Goal: Task Accomplishment & Management: Use online tool/utility

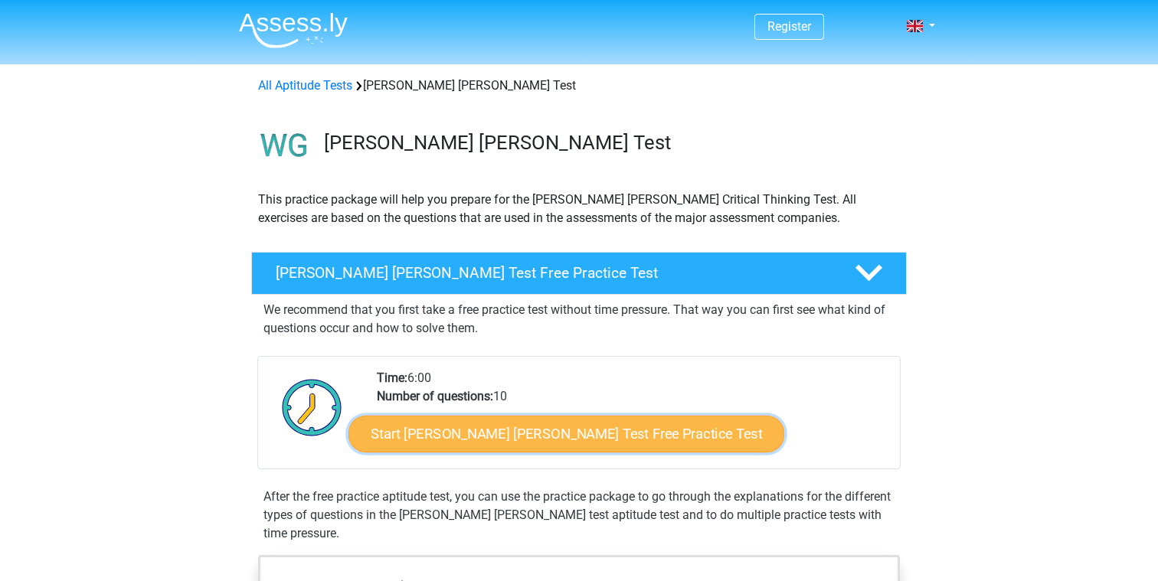
click at [396, 436] on link "Start Watson Glaser Test Free Practice Test" at bounding box center [566, 434] width 436 height 37
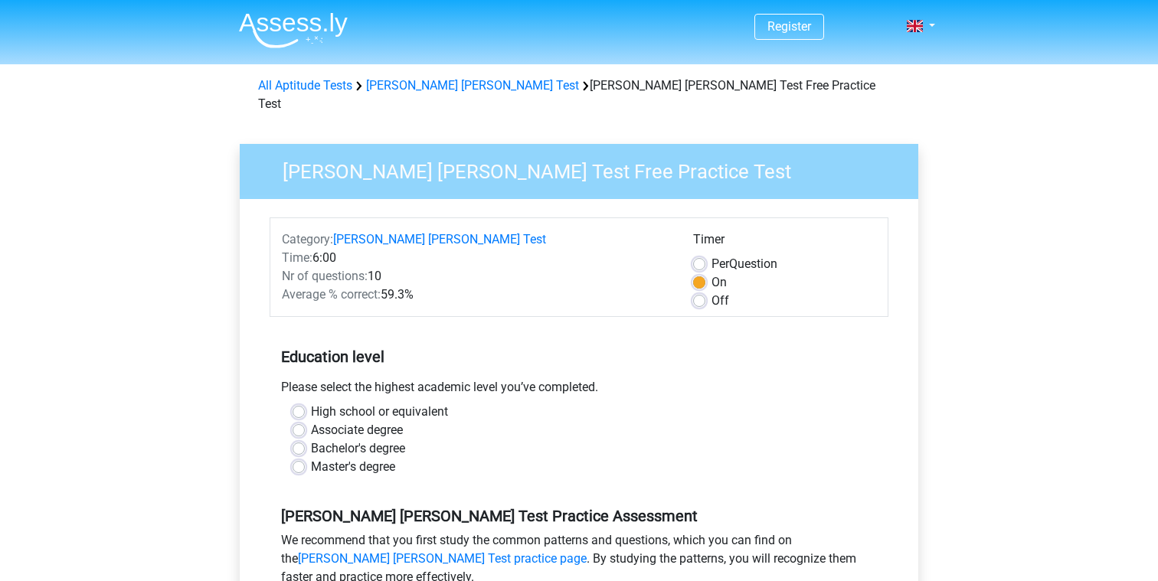
click at [306, 440] on div "Bachelor's degree" at bounding box center [579, 449] width 573 height 18
click at [311, 440] on label "Bachelor's degree" at bounding box center [358, 449] width 94 height 18
click at [301, 440] on input "Bachelor's degree" at bounding box center [299, 447] width 12 height 15
radio input "true"
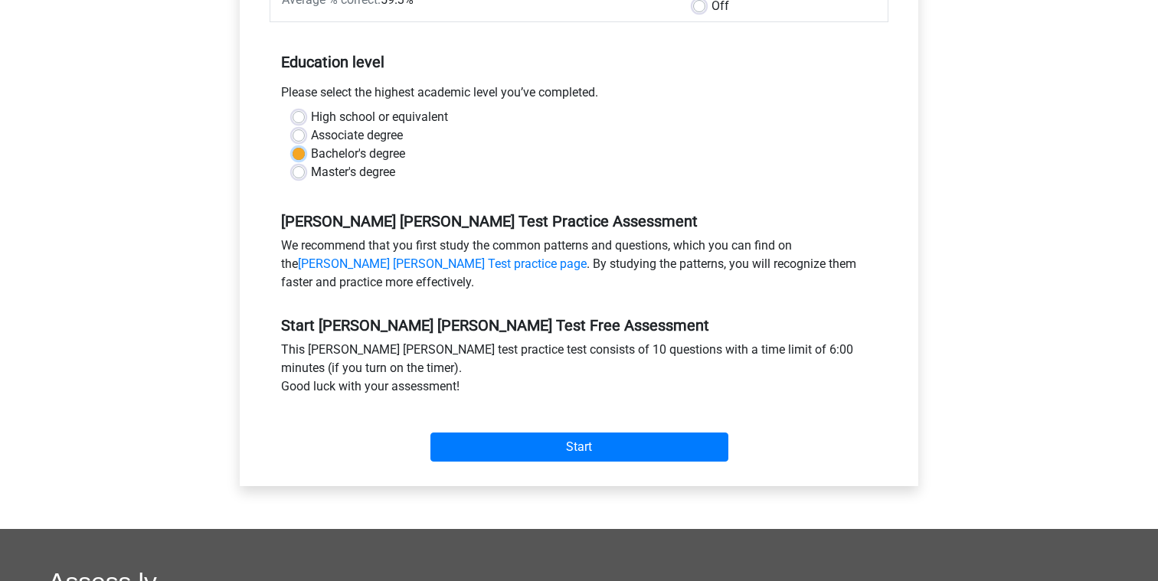
scroll to position [300, 0]
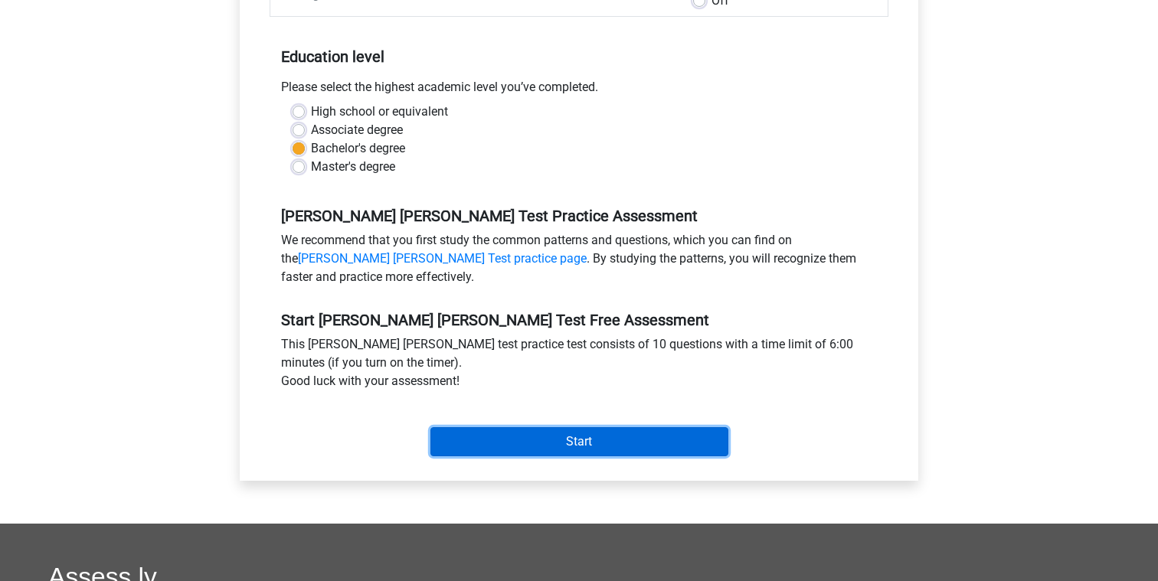
click at [460, 430] on input "Start" at bounding box center [579, 441] width 298 height 29
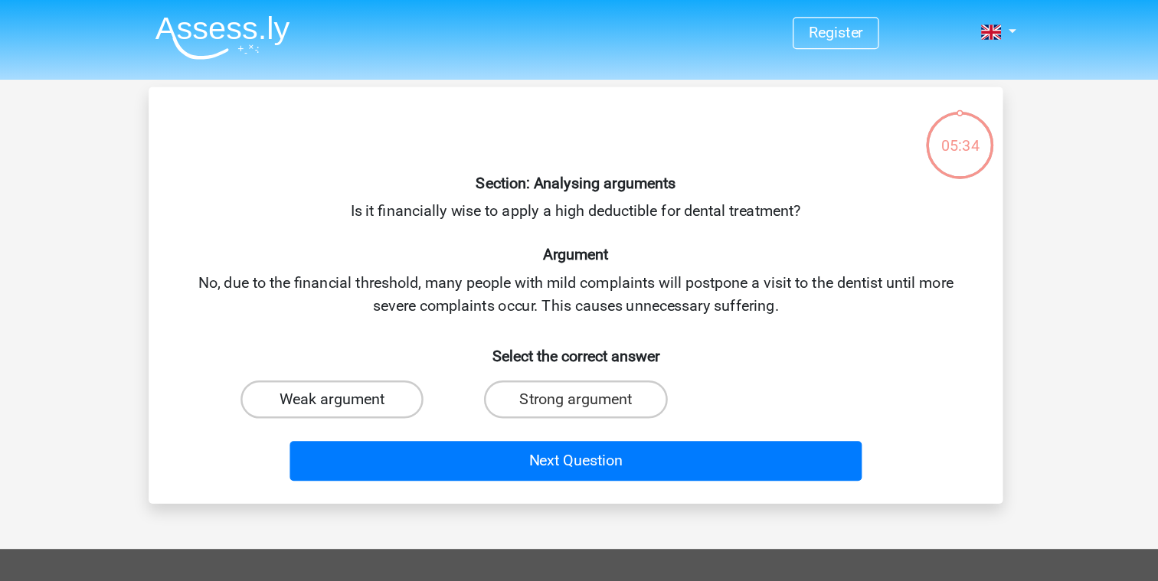
click at [405, 311] on label "Weak argument" at bounding box center [382, 323] width 148 height 31
click at [392, 323] on input "Weak argument" at bounding box center [387, 328] width 10 height 10
radio input "true"
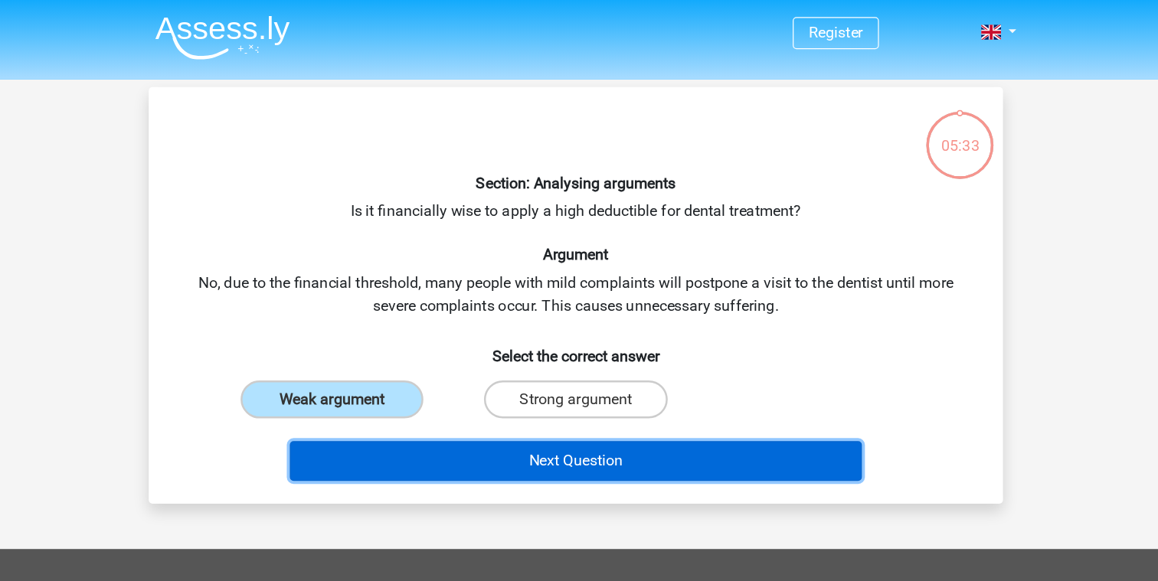
click at [493, 374] on button "Next Question" at bounding box center [579, 373] width 463 height 32
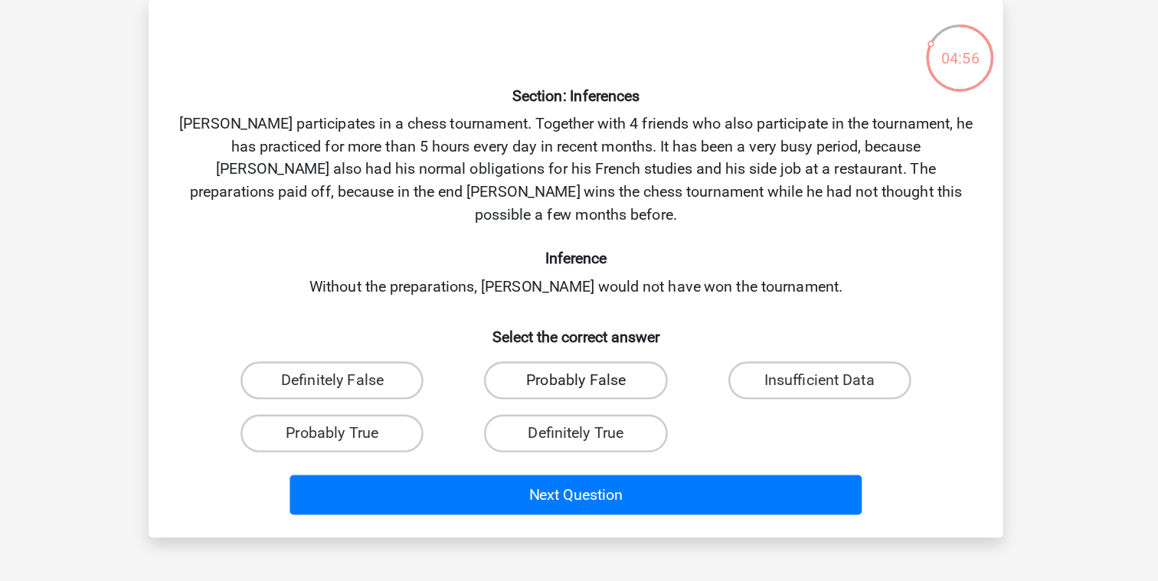
click at [531, 363] on label "Probably False" at bounding box center [579, 378] width 148 height 31
click at [579, 378] on input "Probably False" at bounding box center [584, 383] width 10 height 10
radio input "true"
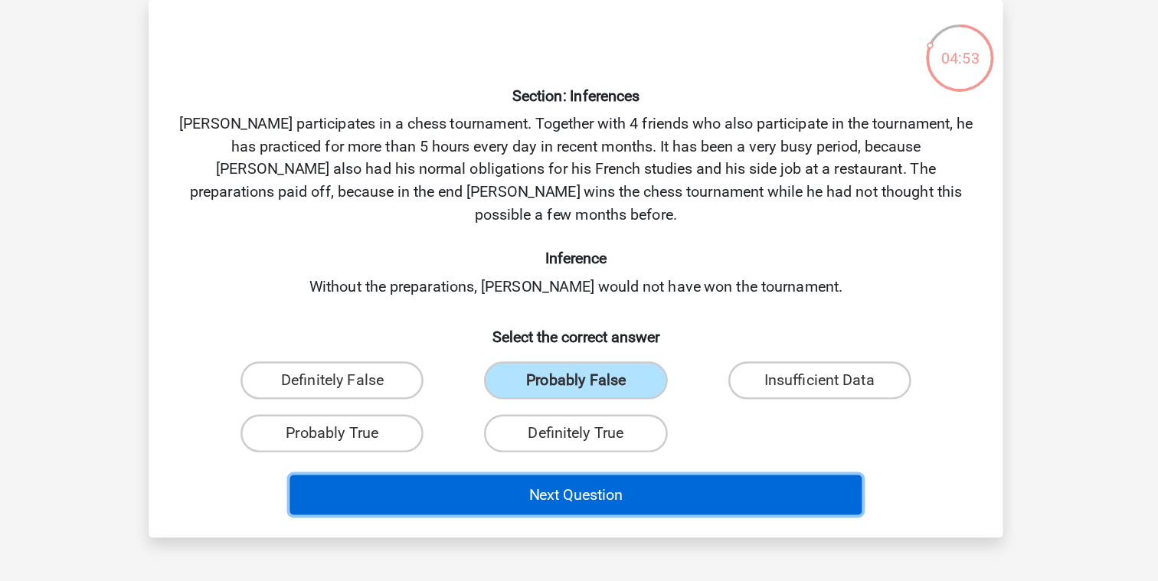
click at [541, 455] on button "Next Question" at bounding box center [579, 471] width 463 height 32
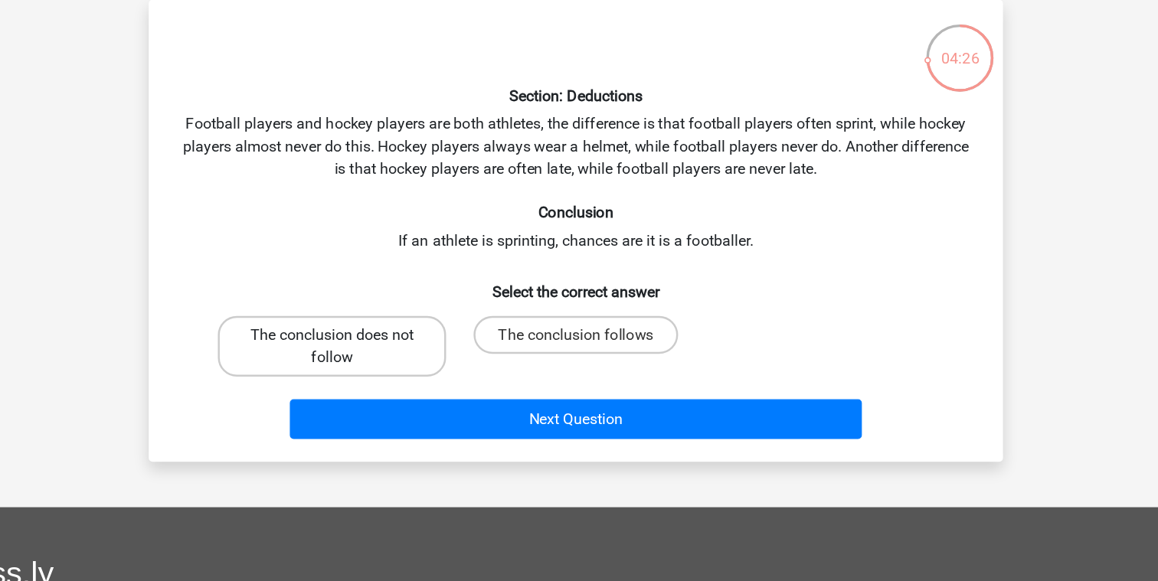
click at [453, 356] on label "The conclusion does not follow" at bounding box center [381, 350] width 185 height 49
click at [392, 352] on input "The conclusion does not follow" at bounding box center [387, 347] width 10 height 10
radio input "true"
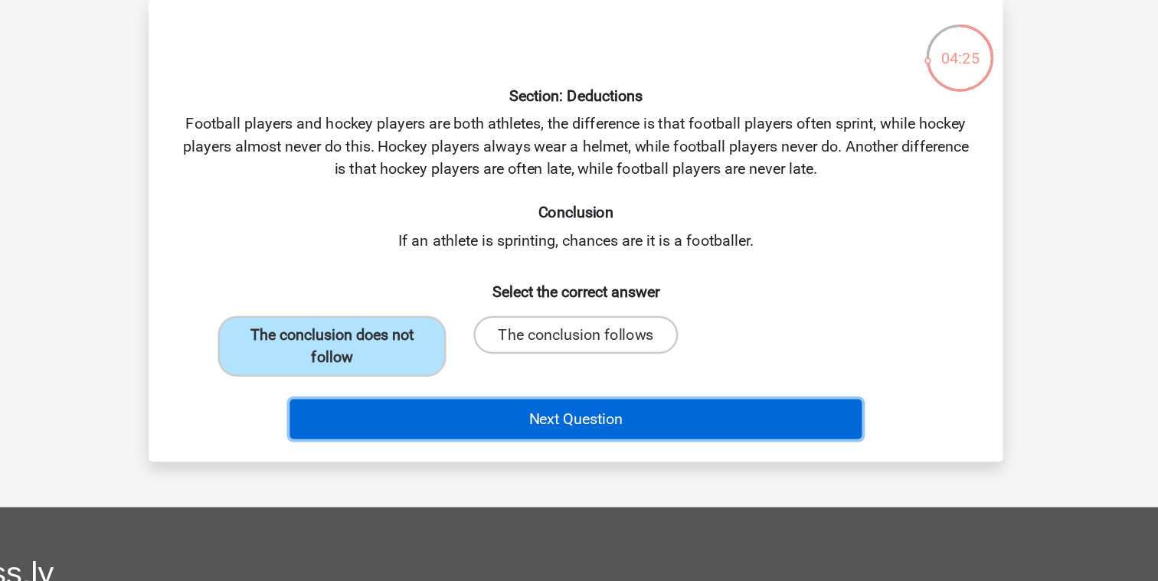
click at [512, 405] on button "Next Question" at bounding box center [579, 410] width 463 height 32
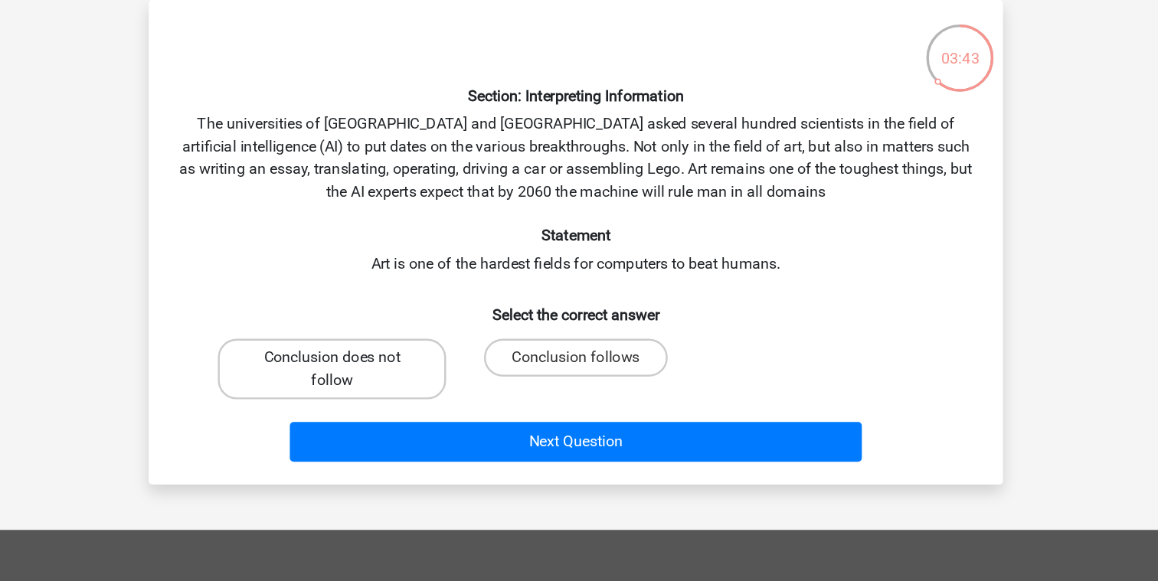
click at [446, 384] on label "Conclusion does not follow" at bounding box center [381, 369] width 185 height 49
click at [392, 370] on input "Conclusion does not follow" at bounding box center [387, 365] width 10 height 10
radio input "true"
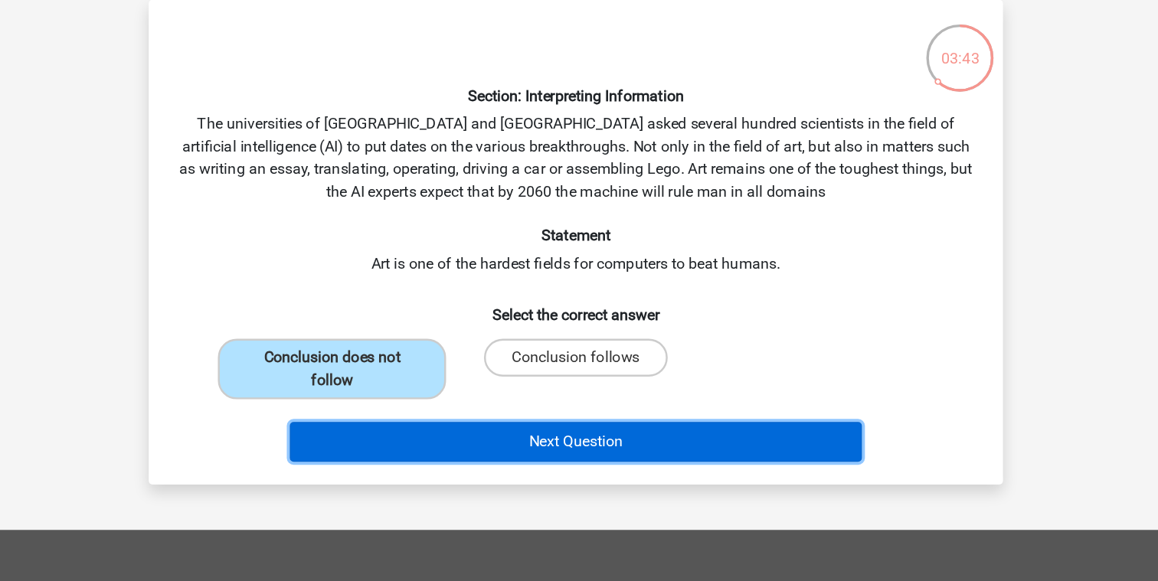
click at [482, 429] on button "Next Question" at bounding box center [579, 428] width 463 height 32
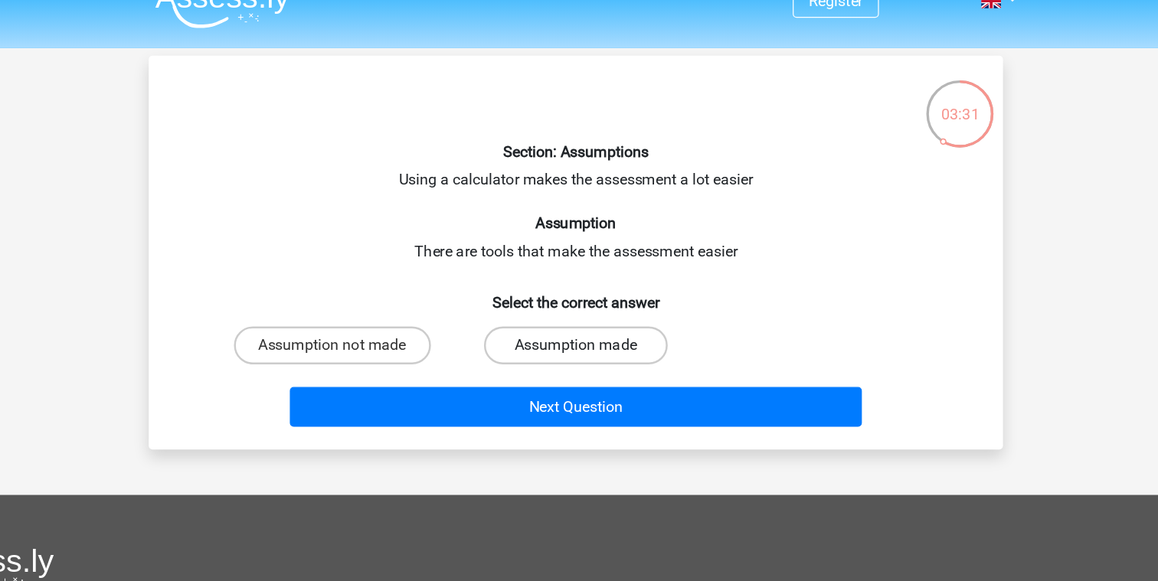
click at [540, 295] on label "Assumption made" at bounding box center [579, 304] width 148 height 31
click at [579, 305] on input "Assumption made" at bounding box center [584, 310] width 10 height 10
radio input "true"
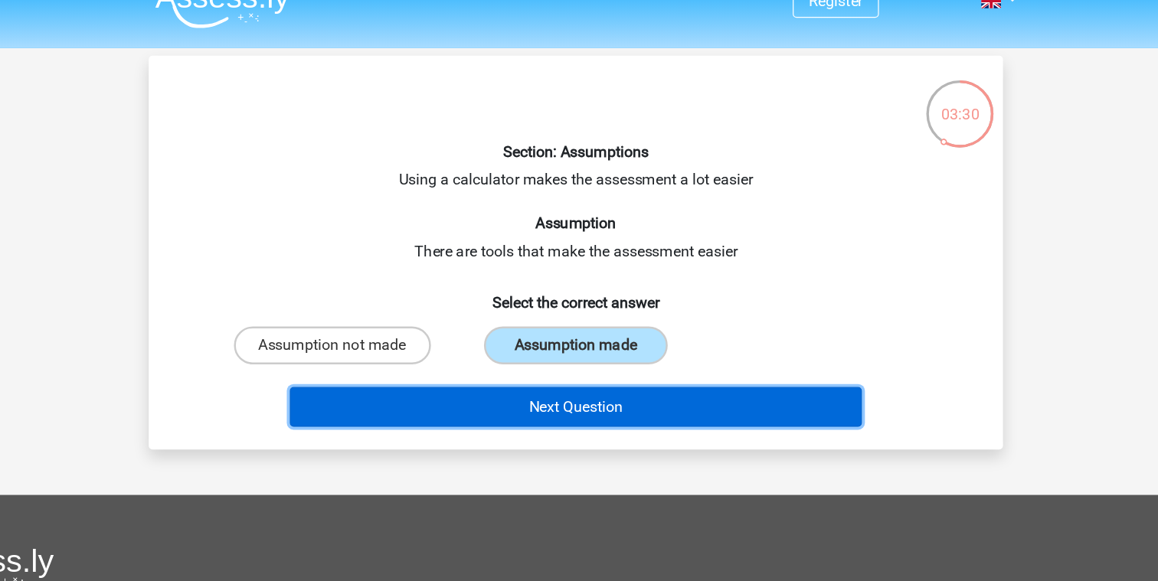
click at [536, 345] on button "Next Question" at bounding box center [579, 354] width 463 height 32
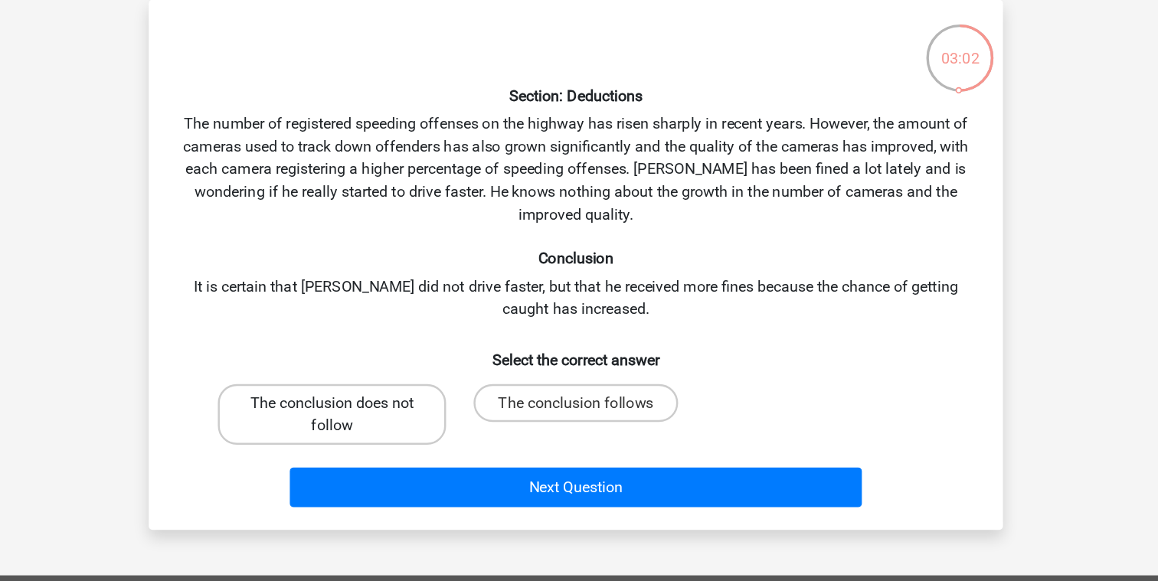
click at [424, 404] on label "The conclusion does not follow" at bounding box center [381, 405] width 185 height 49
click at [392, 404] on input "The conclusion does not follow" at bounding box center [387, 402] width 10 height 10
radio input "true"
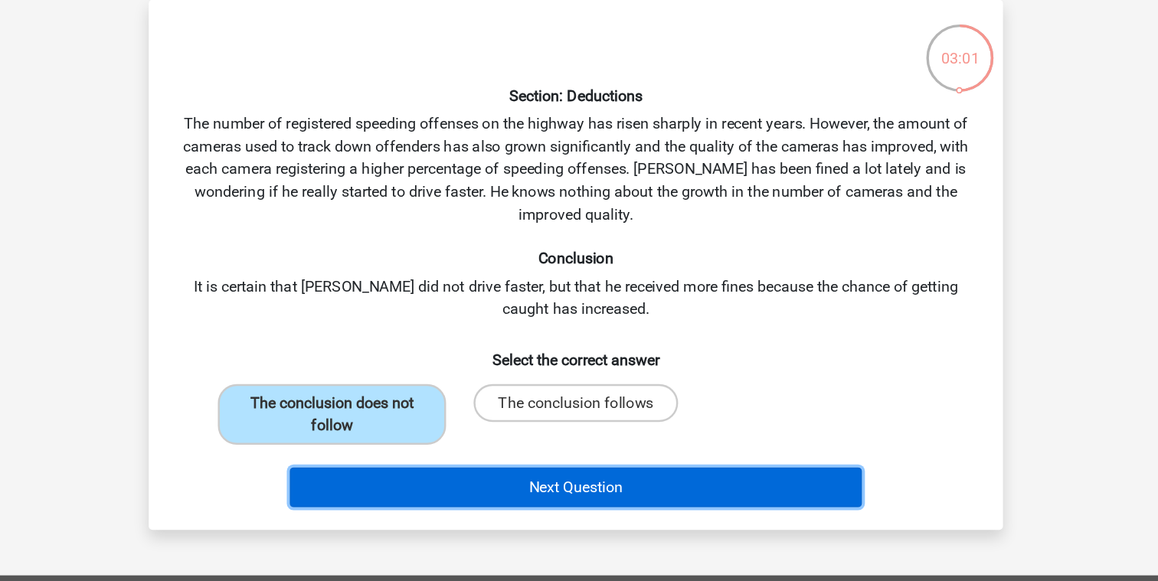
click at [436, 469] on button "Next Question" at bounding box center [579, 465] width 463 height 32
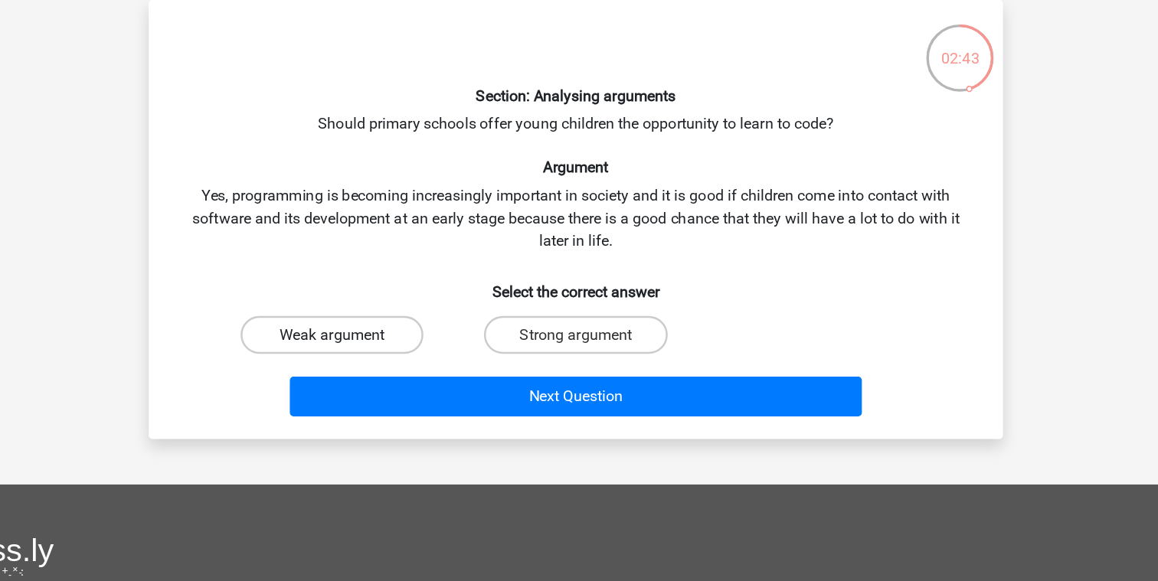
click at [396, 343] on label "Weak argument" at bounding box center [382, 341] width 148 height 31
click at [392, 343] on input "Weak argument" at bounding box center [387, 347] width 10 height 10
radio input "true"
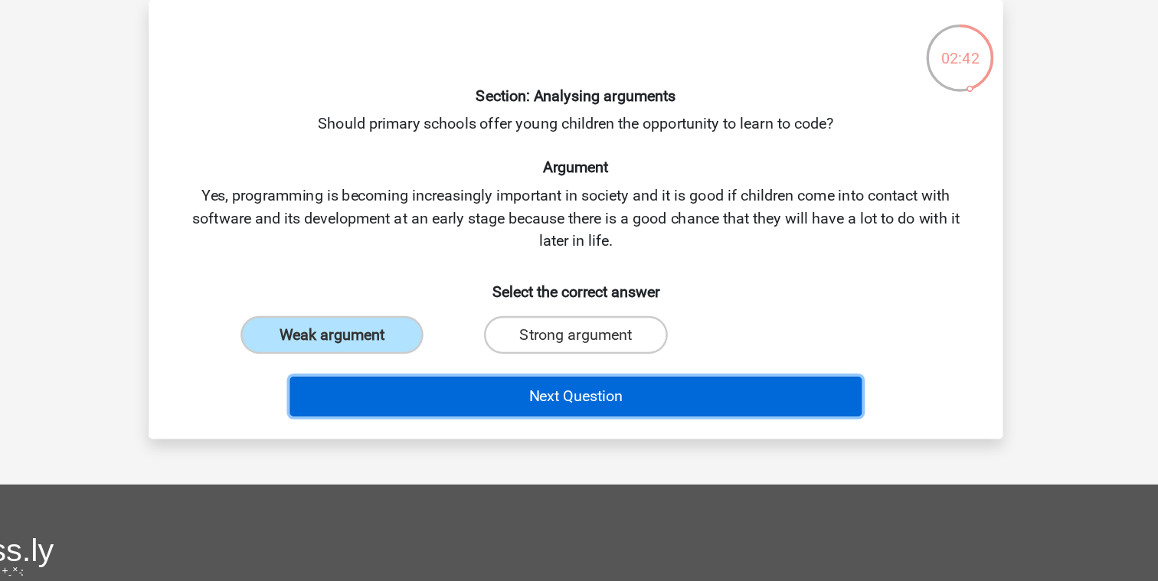
click at [463, 391] on button "Next Question" at bounding box center [579, 391] width 463 height 32
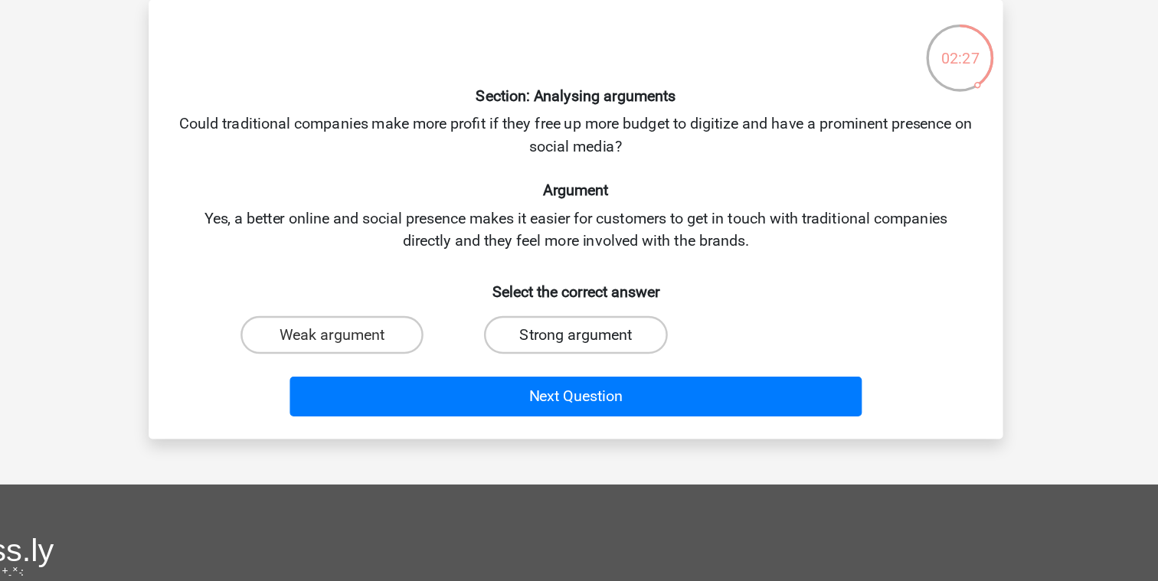
click at [562, 338] on label "Strong argument" at bounding box center [579, 341] width 148 height 31
click at [579, 342] on input "Strong argument" at bounding box center [584, 347] width 10 height 10
radio input "true"
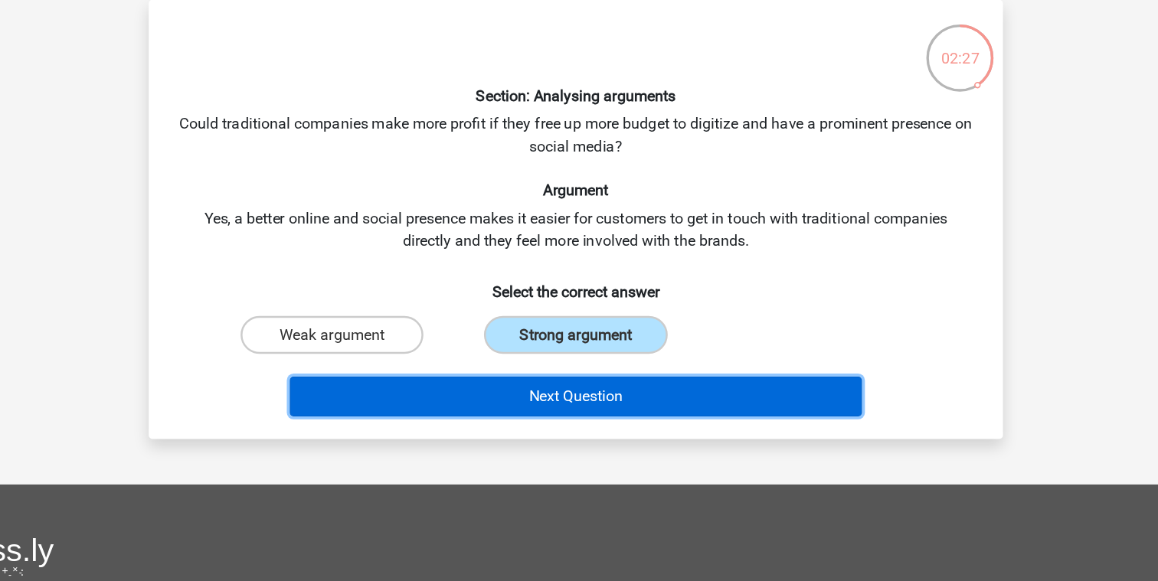
click at [577, 386] on button "Next Question" at bounding box center [579, 391] width 463 height 32
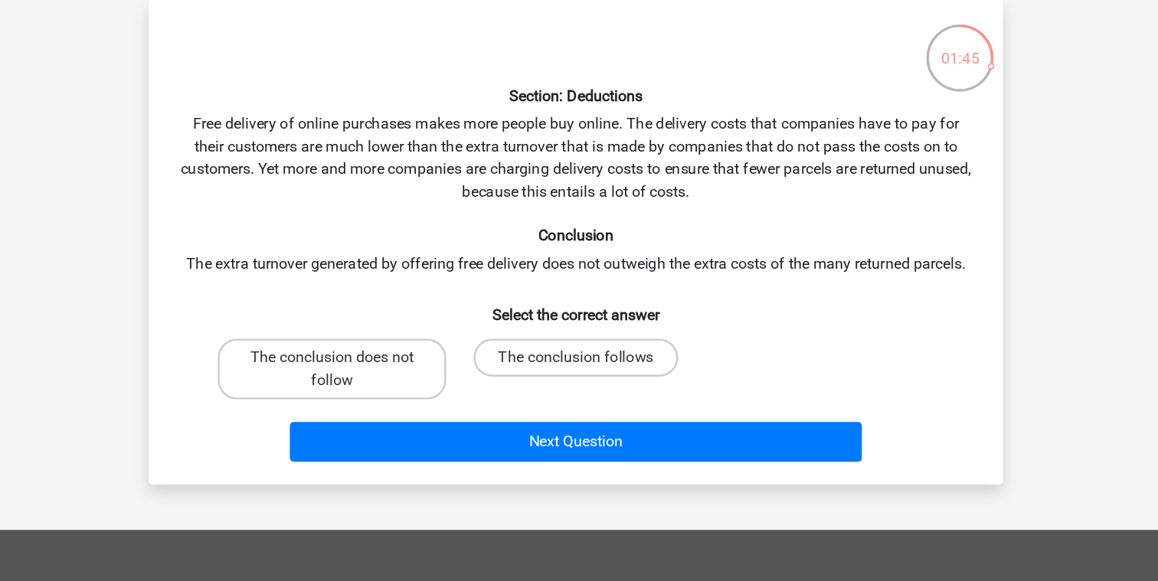
click at [390, 365] on input "The conclusion does not follow" at bounding box center [387, 365] width 10 height 10
radio input "true"
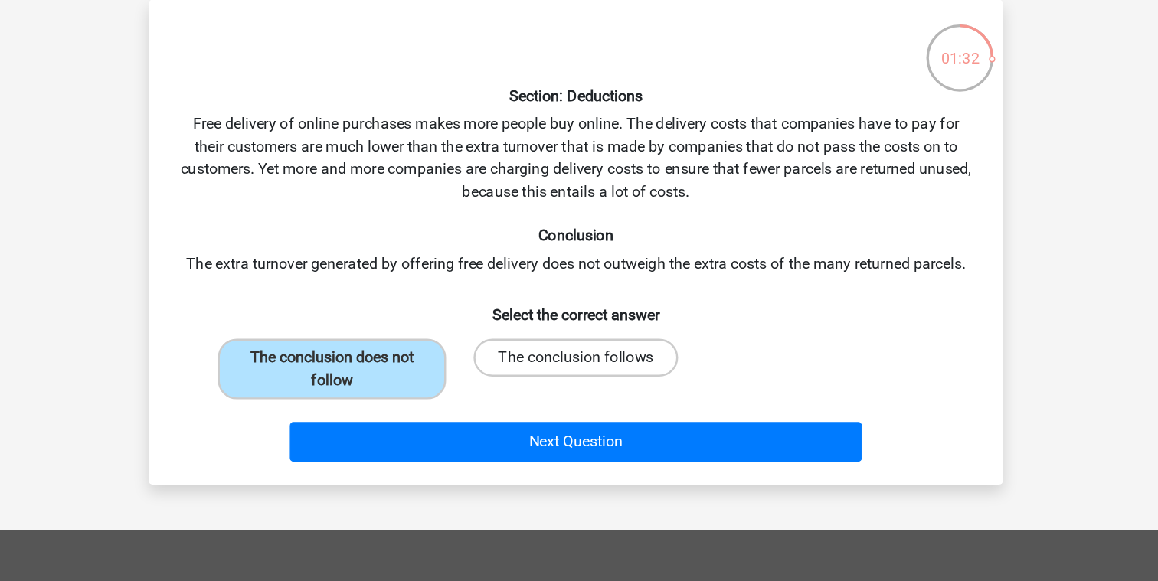
click at [541, 368] on label "The conclusion follows" at bounding box center [578, 360] width 165 height 31
click at [579, 368] on input "The conclusion follows" at bounding box center [584, 365] width 10 height 10
radio input "true"
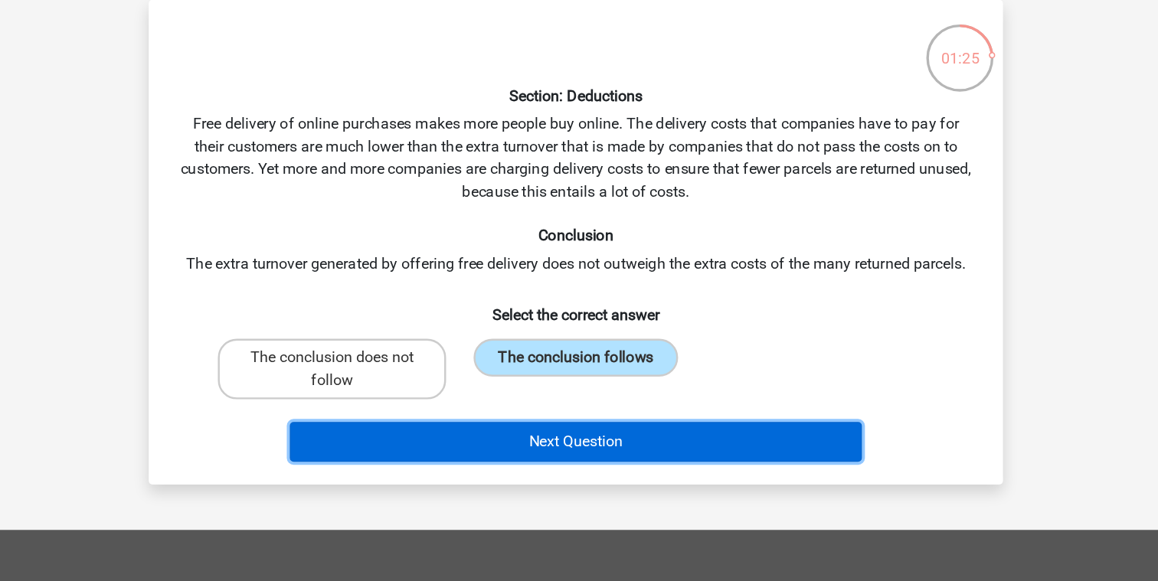
click at [555, 430] on button "Next Question" at bounding box center [579, 428] width 463 height 32
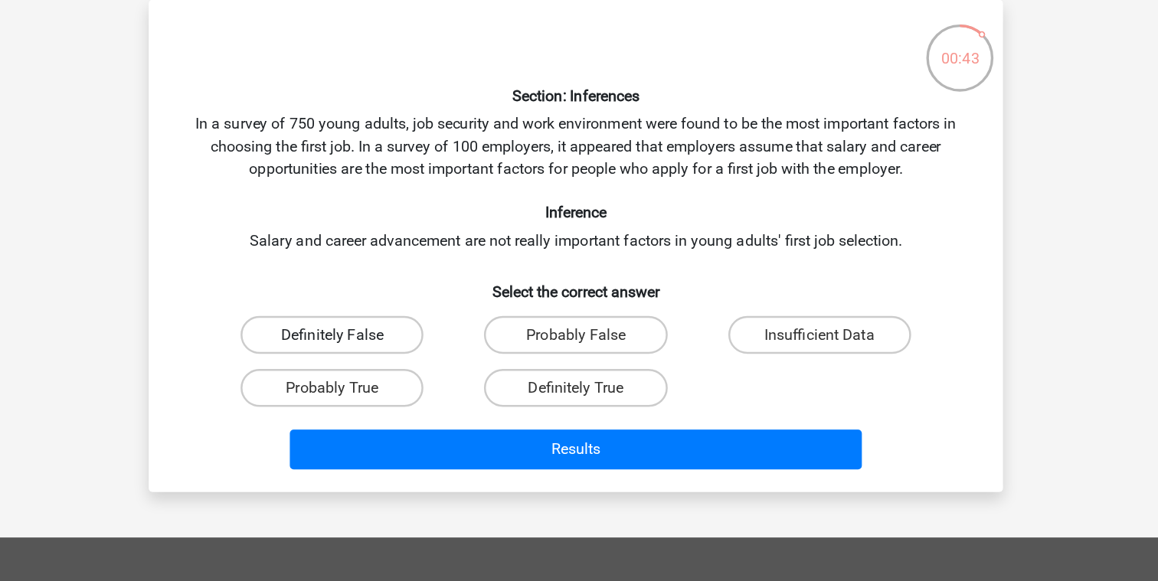
click at [393, 345] on label "Definitely False" at bounding box center [382, 341] width 148 height 31
click at [392, 345] on input "Definitely False" at bounding box center [387, 347] width 10 height 10
radio input "true"
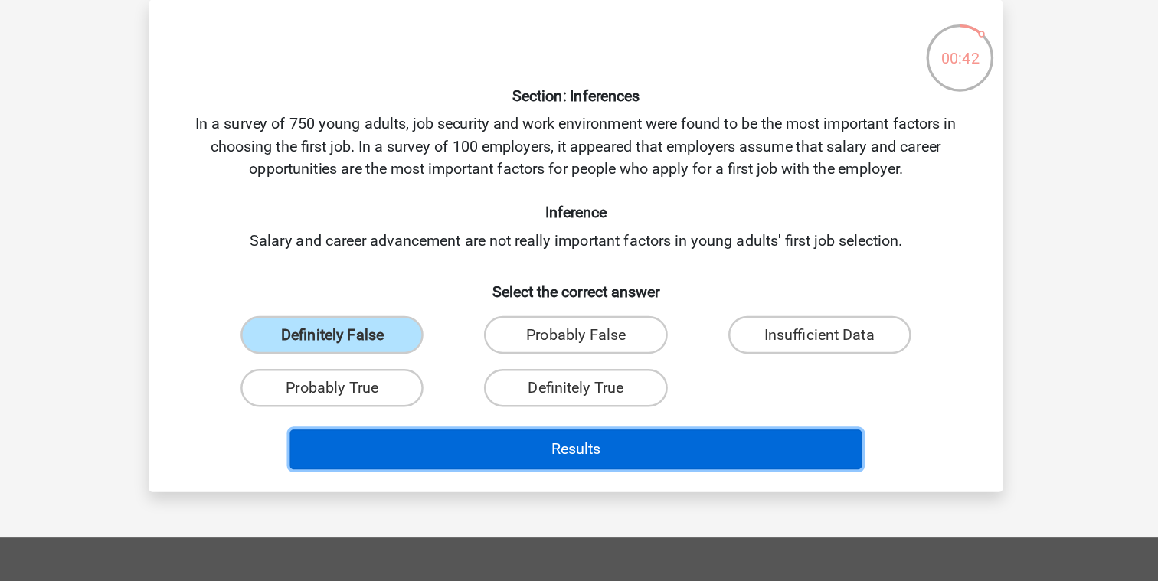
click at [445, 427] on button "Results" at bounding box center [579, 434] width 463 height 32
